Goal: Find contact information: Find contact information

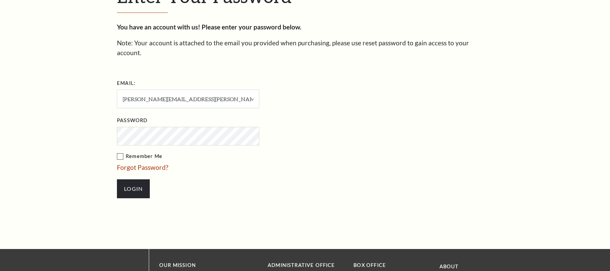
scroll to position [226, 0]
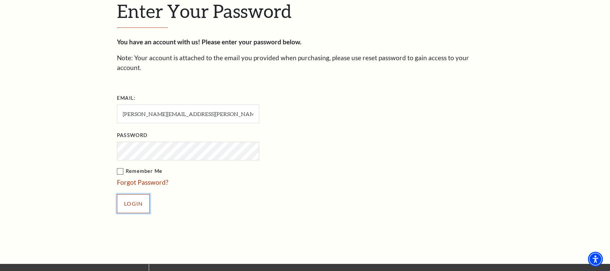
click at [138, 194] on input "Login" at bounding box center [133, 203] width 33 height 19
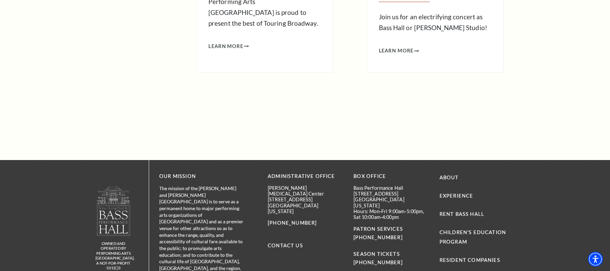
scroll to position [821, 0]
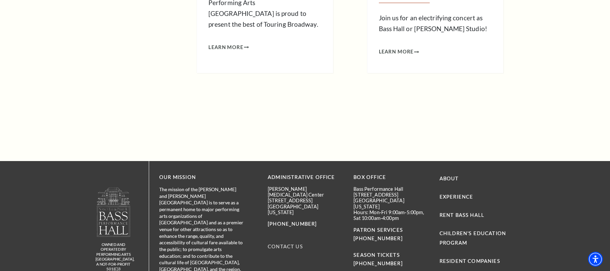
click at [286, 244] on link "Contact Us" at bounding box center [285, 247] width 35 height 6
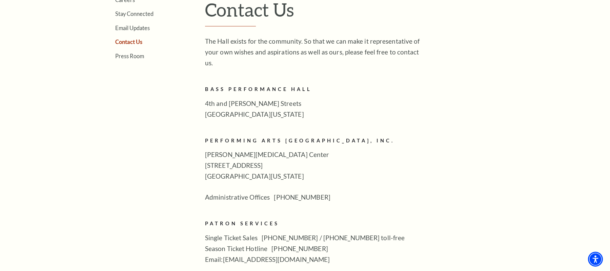
scroll to position [240, 0]
